Goal: Information Seeking & Learning: Learn about a topic

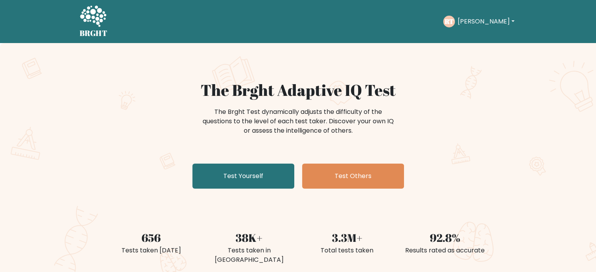
scroll to position [238, 0]
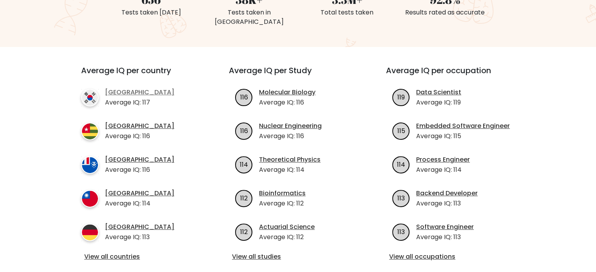
click at [135, 88] on link "[GEOGRAPHIC_DATA]" at bounding box center [139, 92] width 69 height 9
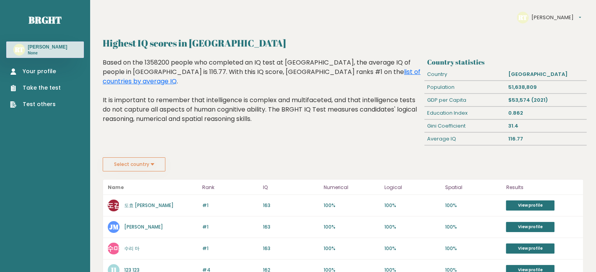
click at [150, 163] on button "Select country" at bounding box center [134, 164] width 63 height 14
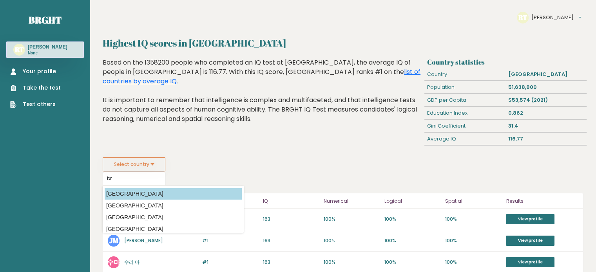
click at [141, 192] on option "[GEOGRAPHIC_DATA]" at bounding box center [173, 193] width 137 height 11
type input "[GEOGRAPHIC_DATA]"
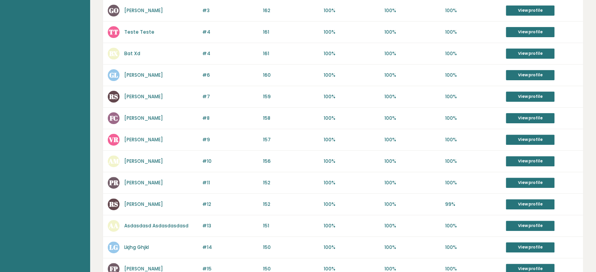
scroll to position [401, 0]
